Goal: Transaction & Acquisition: Subscribe to service/newsletter

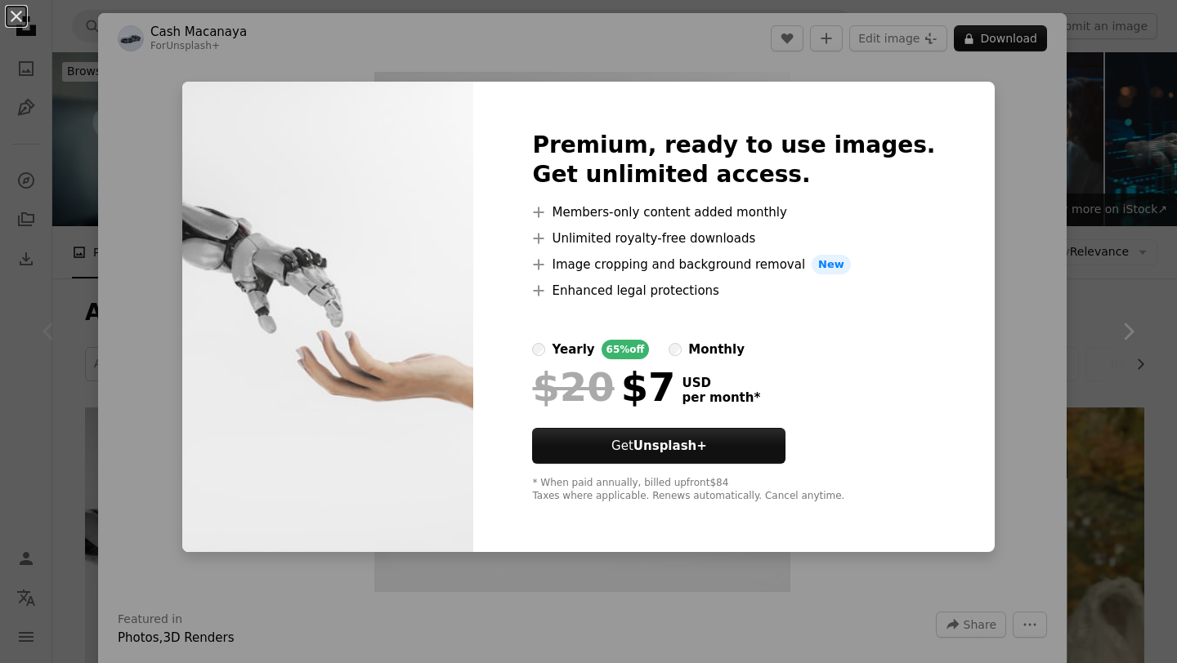
click at [1025, 256] on div "An X shape Premium, ready to use images. Get unlimited access. A plus sign Memb…" at bounding box center [588, 331] width 1177 height 663
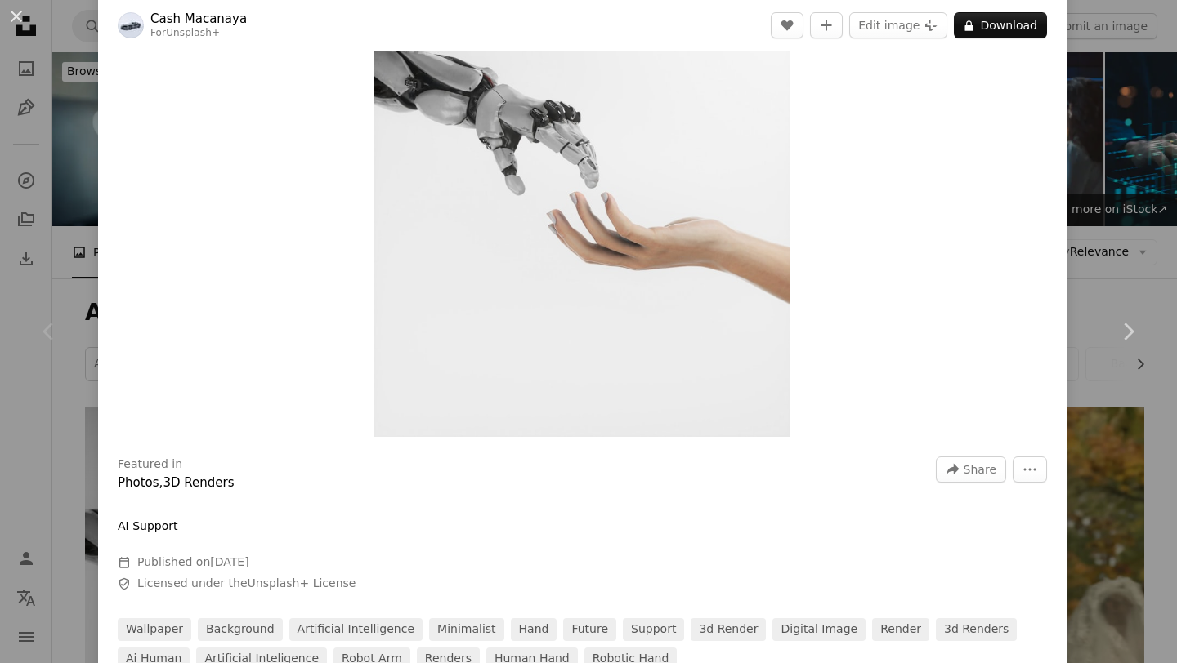
scroll to position [164, 0]
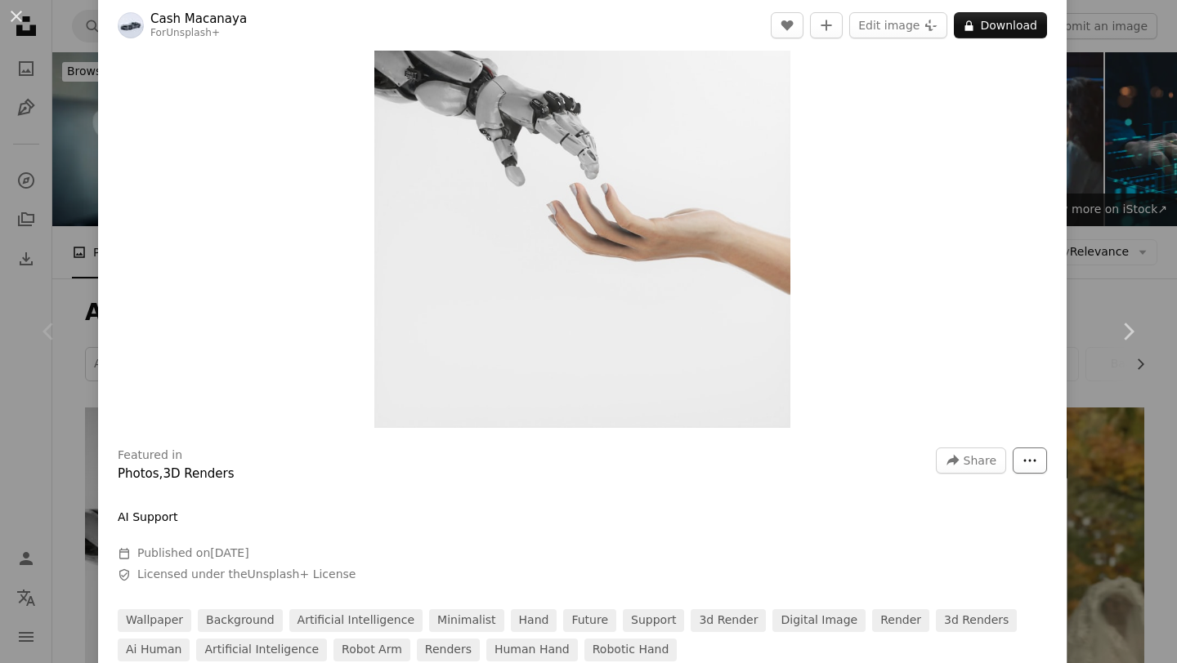
click at [1037, 459] on icon "More Actions" at bounding box center [1029, 460] width 15 height 15
click at [931, 127] on dialog "An X shape Chevron left Chevron right Cash Macanaya For Unsplash+ A heart A plu…" at bounding box center [588, 331] width 1177 height 663
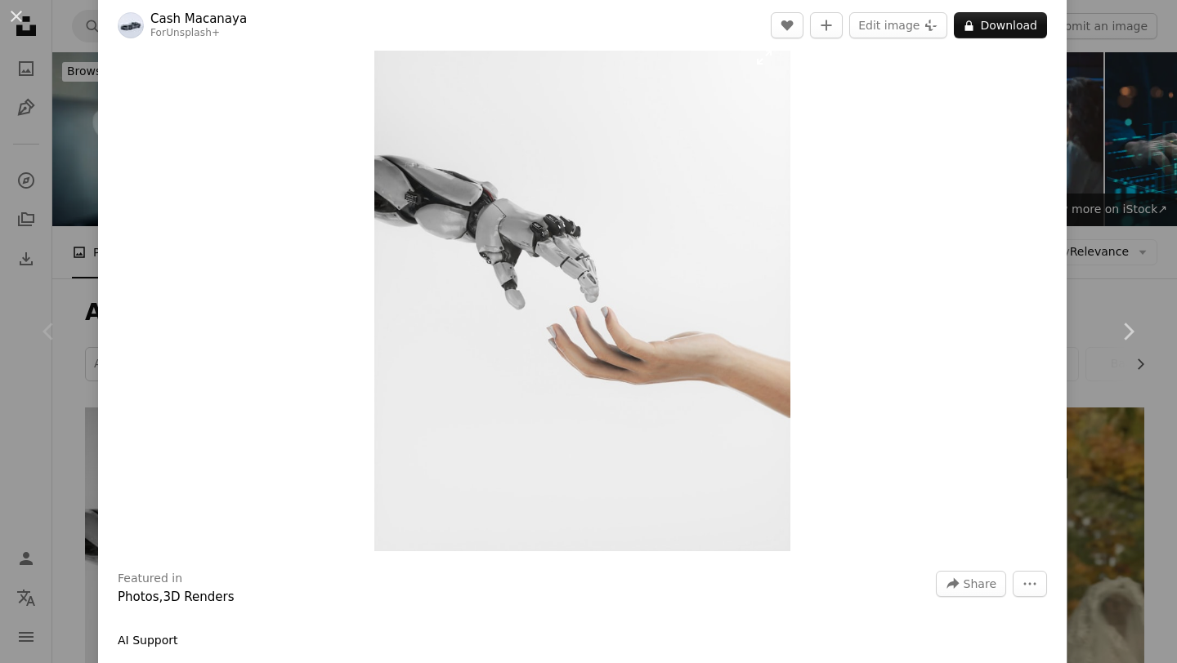
scroll to position [0, 0]
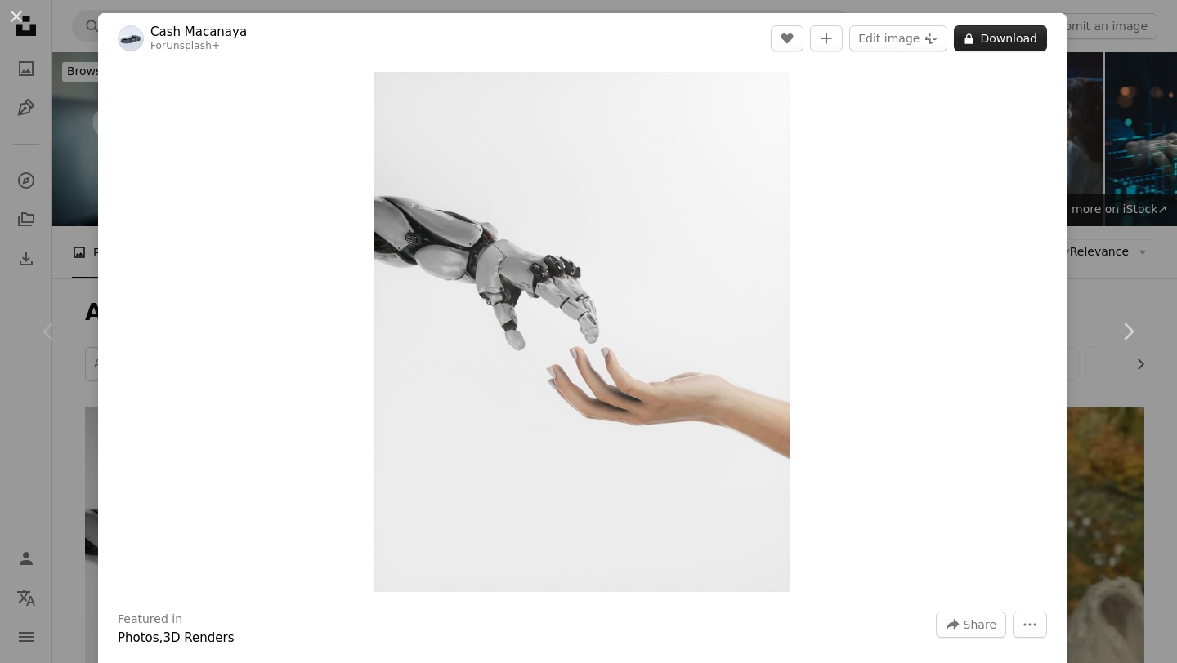
click at [995, 34] on button "A lock Download" at bounding box center [1000, 38] width 93 height 26
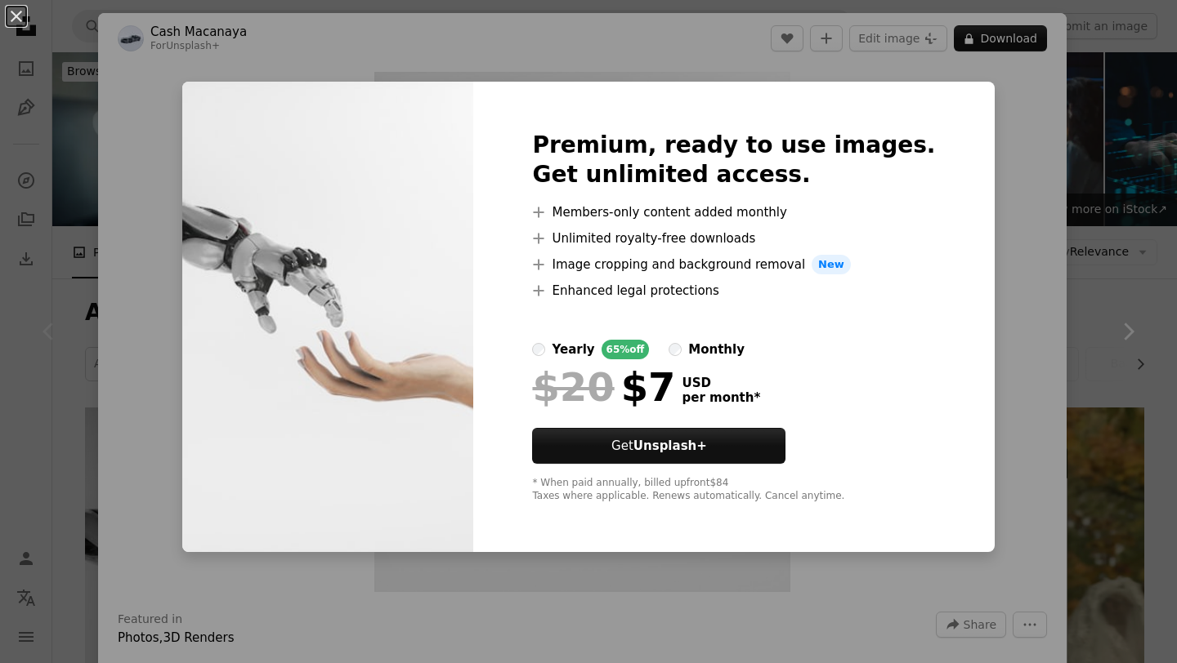
click at [738, 344] on div "monthly" at bounding box center [716, 350] width 56 height 20
click at [605, 361] on div at bounding box center [733, 363] width 403 height 7
click at [594, 356] on div "yearly" at bounding box center [573, 350] width 42 height 20
click at [21, 22] on button "An X shape" at bounding box center [17, 17] width 20 height 20
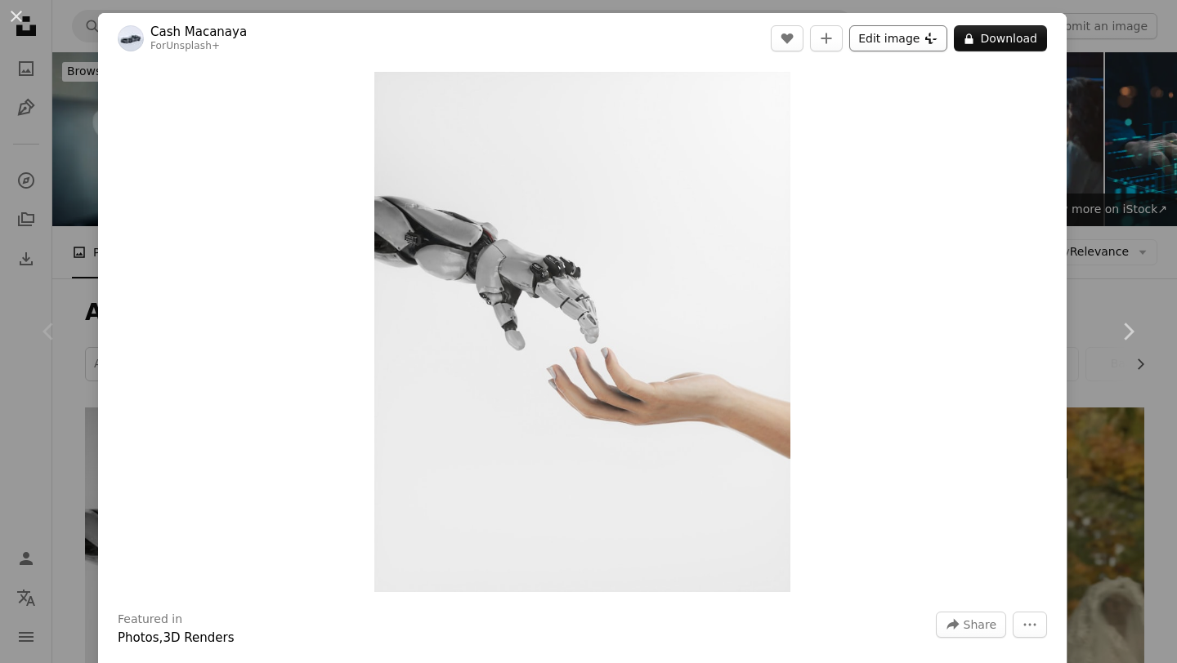
click at [924, 46] on button "Edit image Plus sign for Unsplash+" at bounding box center [898, 38] width 98 height 26
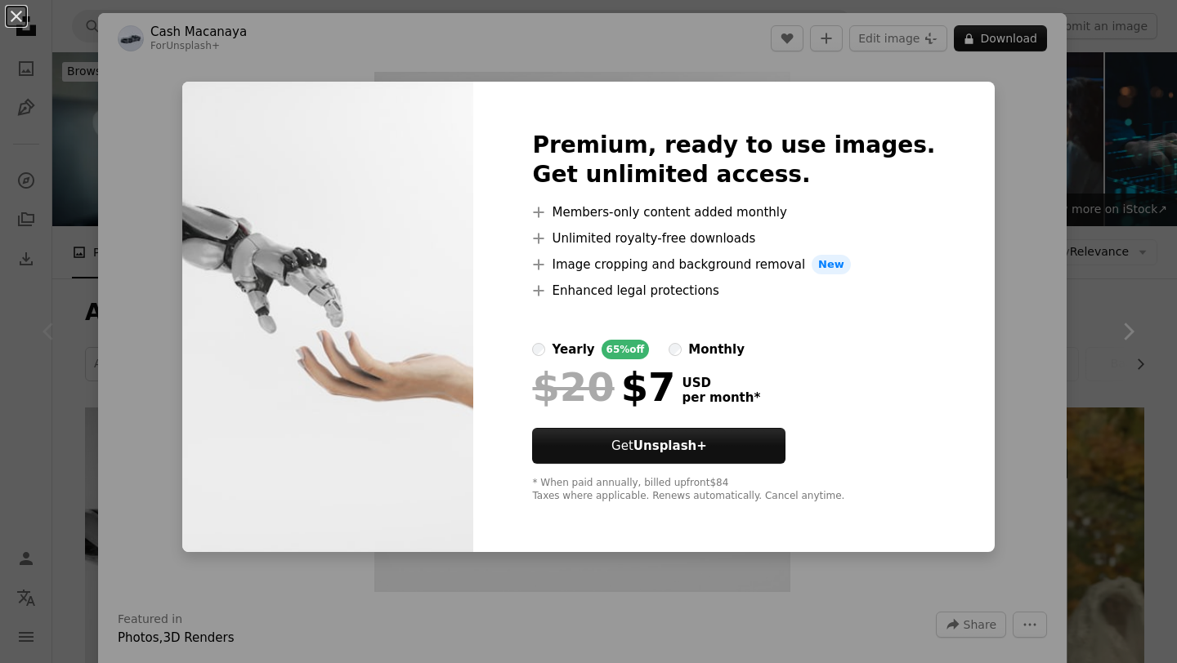
click at [154, 87] on div "An X shape Premium, ready to use images. Get unlimited access. A plus sign Memb…" at bounding box center [588, 331] width 1177 height 663
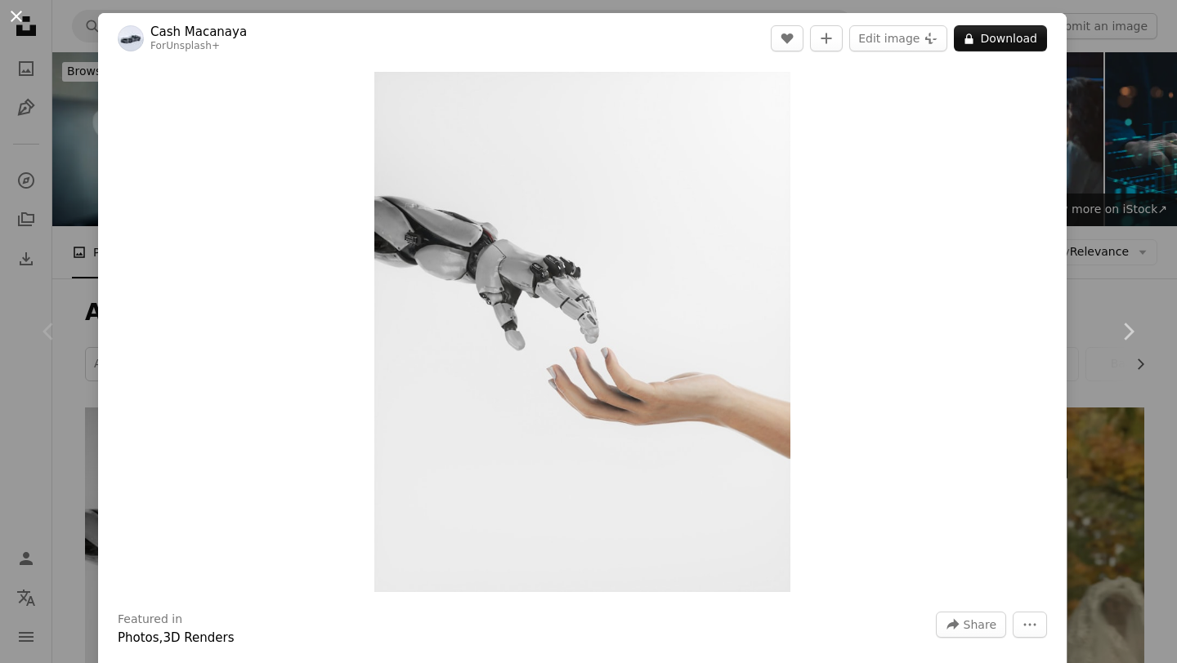
click at [16, 11] on button "An X shape" at bounding box center [17, 17] width 20 height 20
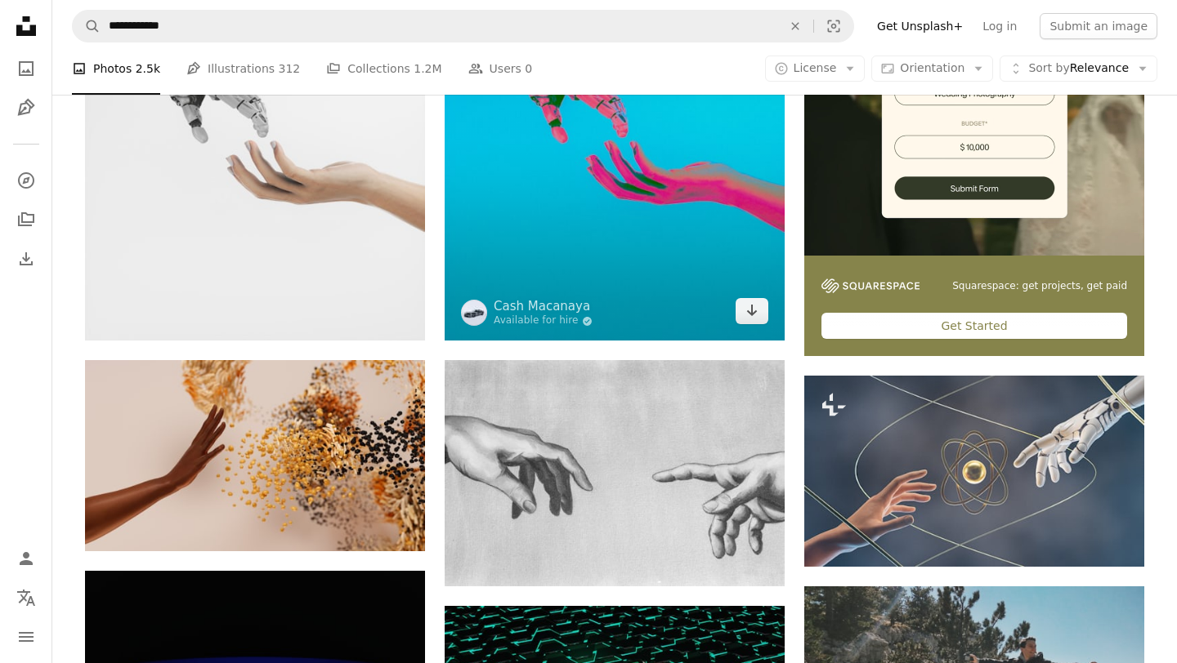
scroll to position [498, 0]
